Goal: Check status: Check status

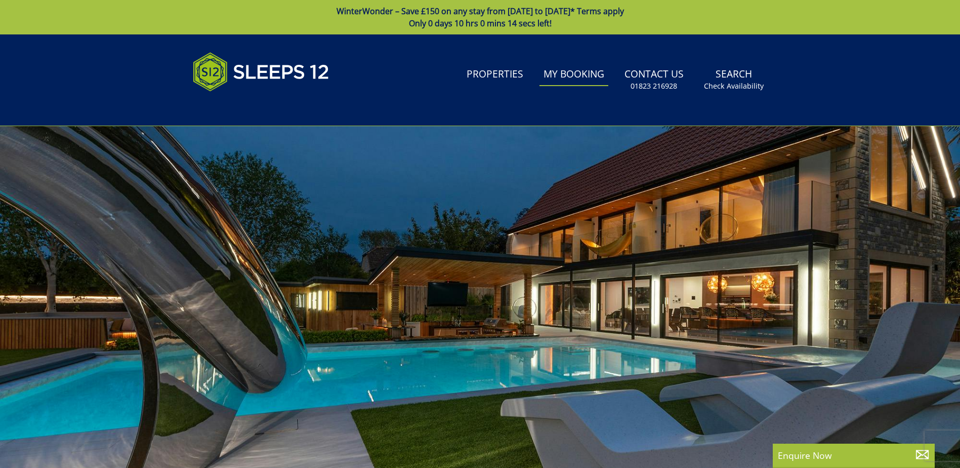
click at [572, 71] on link "My Booking" at bounding box center [574, 74] width 69 height 23
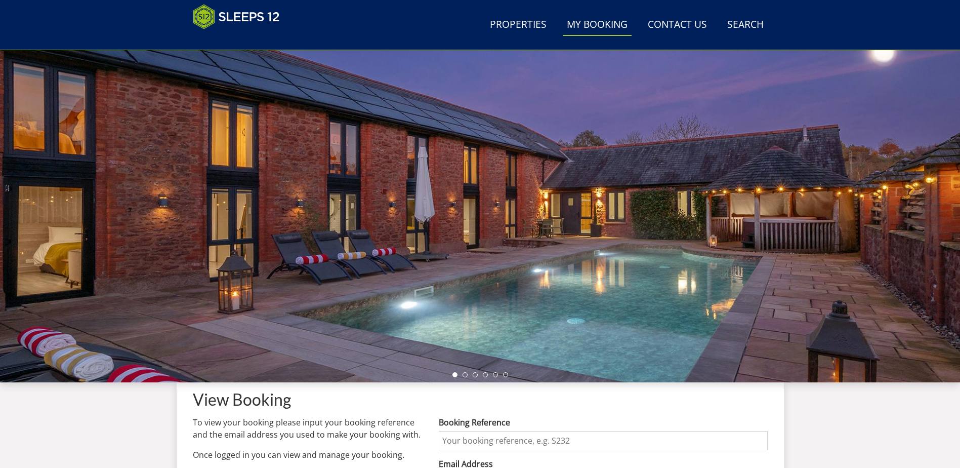
scroll to position [277, 0]
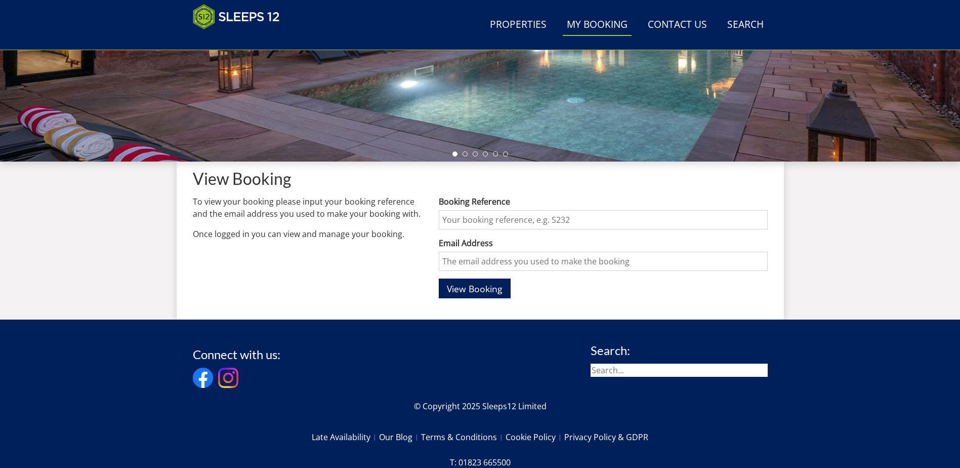
click at [545, 221] on input "Booking Reference" at bounding box center [603, 219] width 328 height 19
type input "S46845"
type input "[EMAIL_ADDRESS][DOMAIN_NAME]"
click at [486, 285] on span "View Booking" at bounding box center [475, 288] width 56 height 12
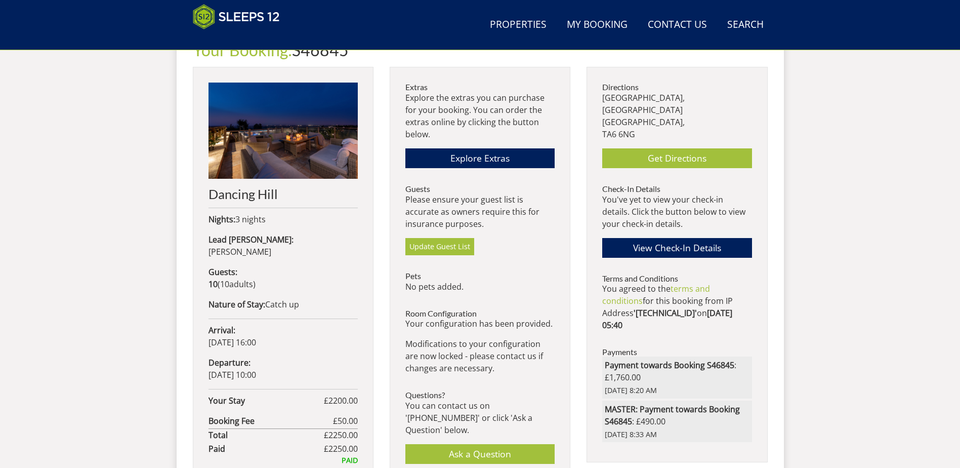
scroll to position [376, 0]
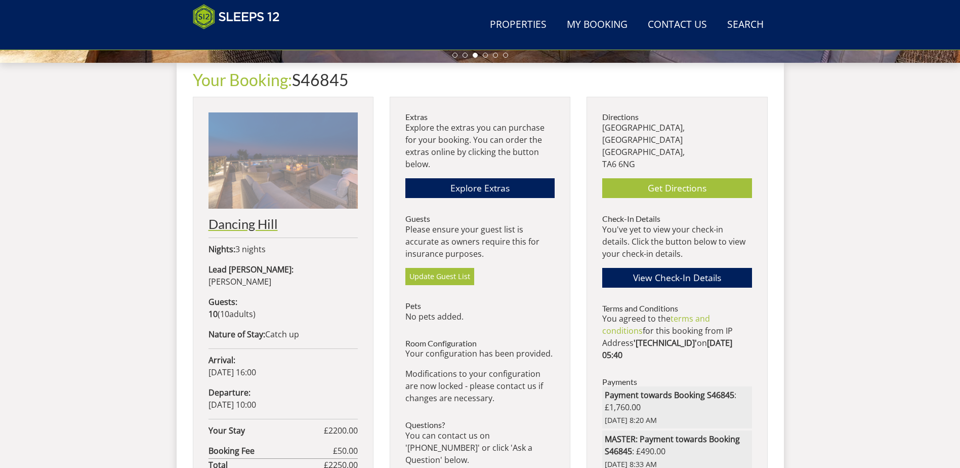
click at [237, 227] on h2 "Dancing Hill" at bounding box center [283, 224] width 149 height 14
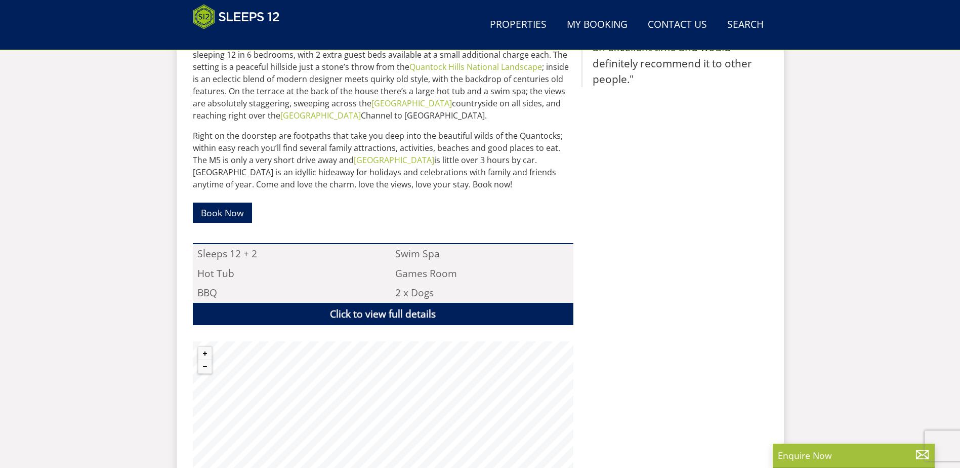
scroll to position [575, 0]
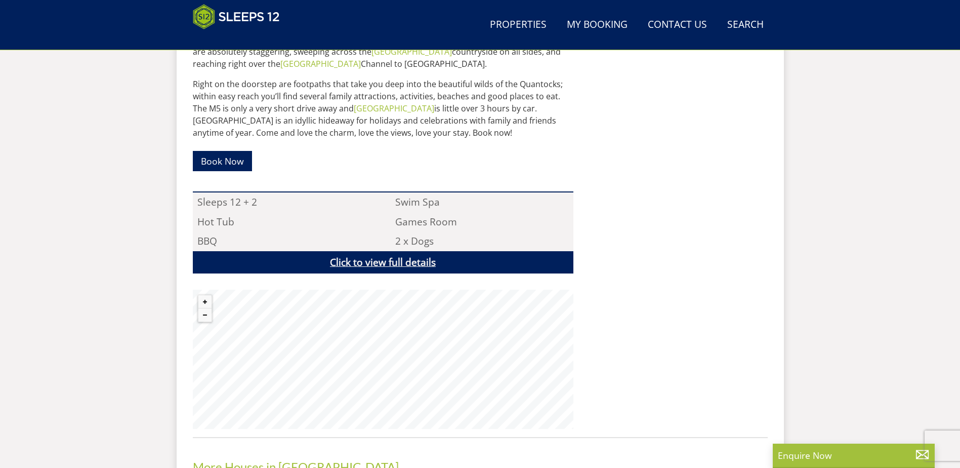
click at [382, 261] on link "Click to view full details" at bounding box center [383, 262] width 381 height 23
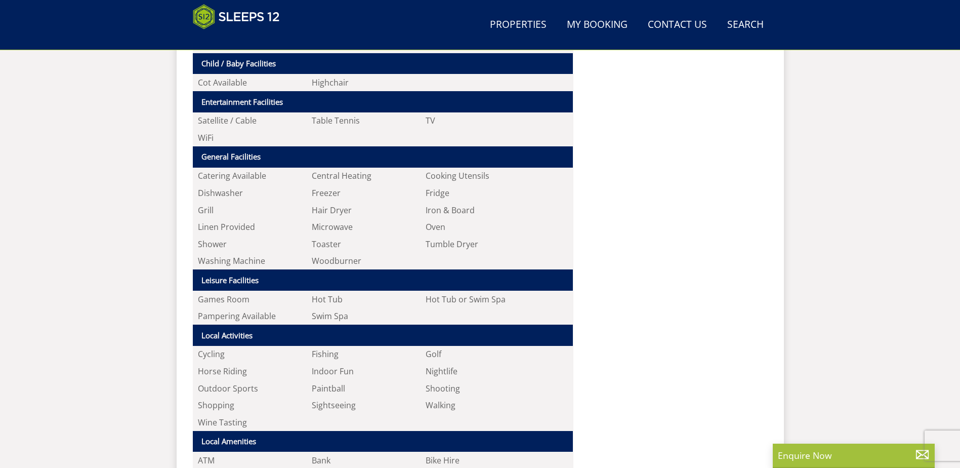
scroll to position [980, 0]
